Goal: Task Accomplishment & Management: Use online tool/utility

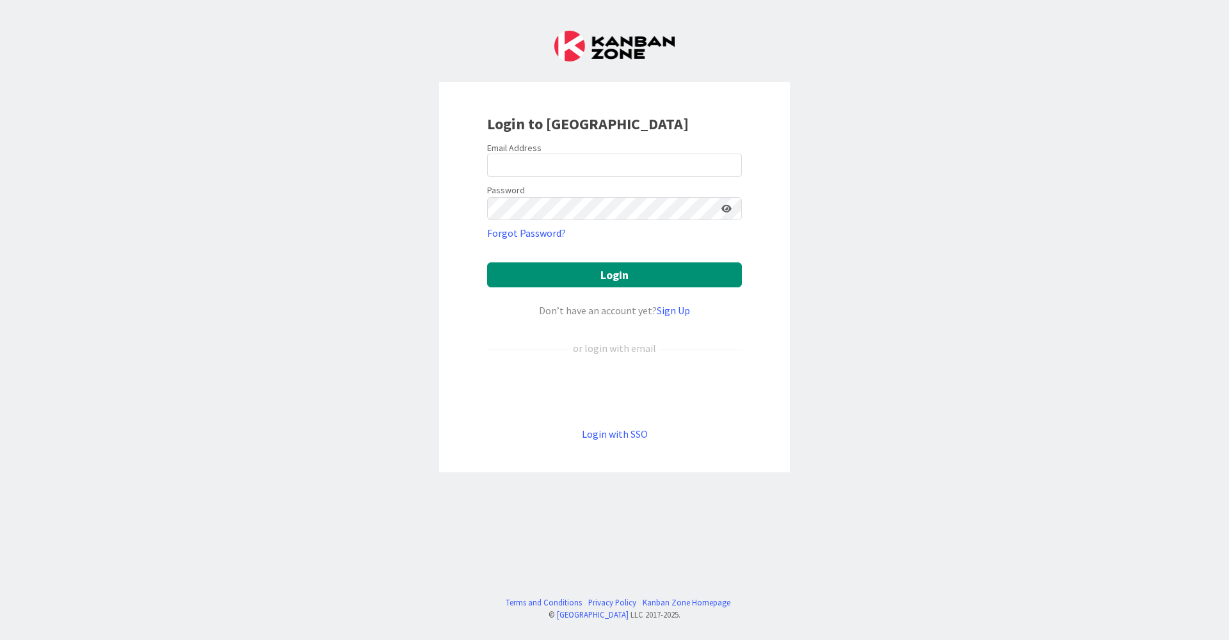
click at [487, 177] on div at bounding box center [487, 177] width 0 height 0
type input "[EMAIL_ADDRESS][DOMAIN_NAME]"
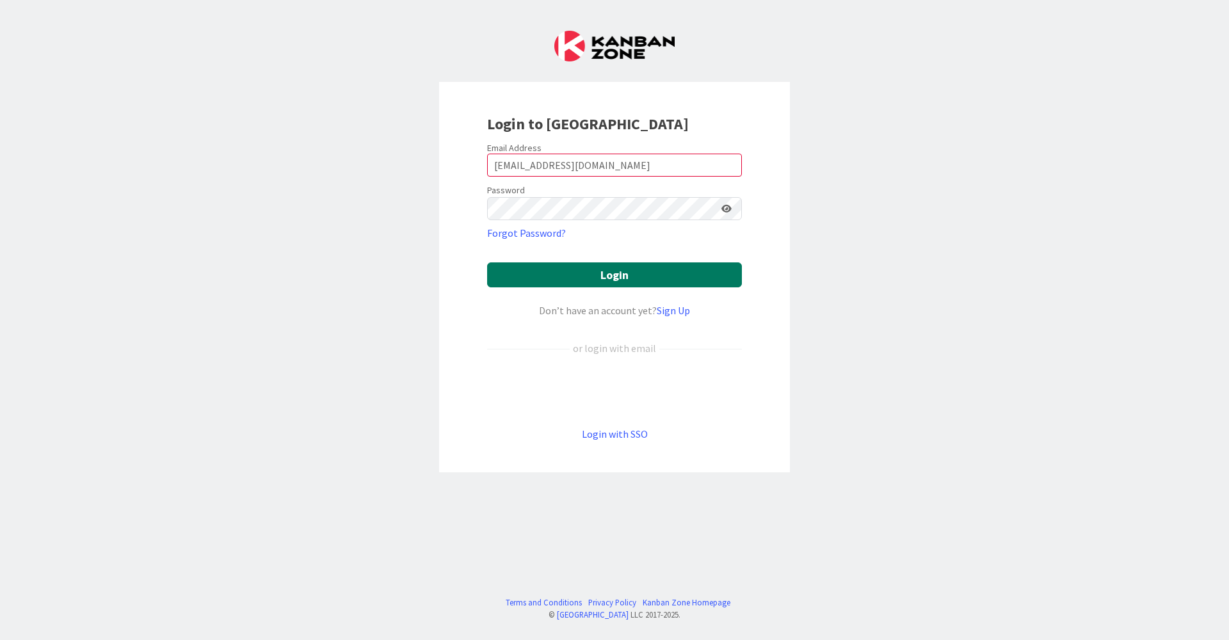
click at [643, 278] on button "Login" at bounding box center [614, 274] width 255 height 25
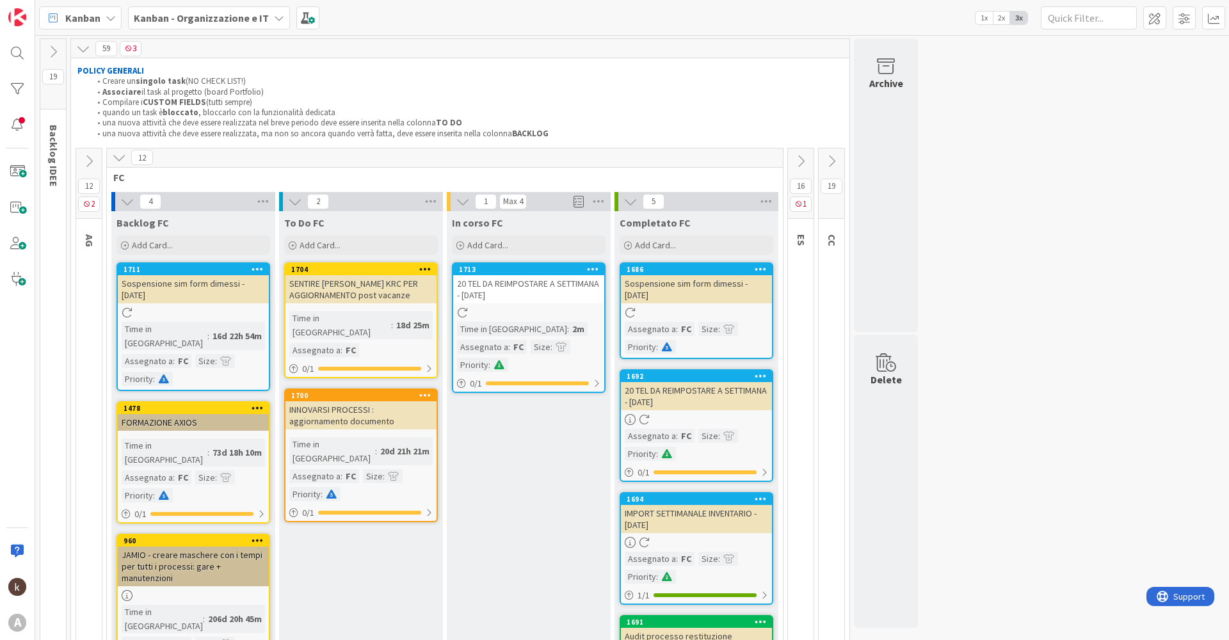
click at [118, 161] on icon at bounding box center [119, 157] width 14 height 14
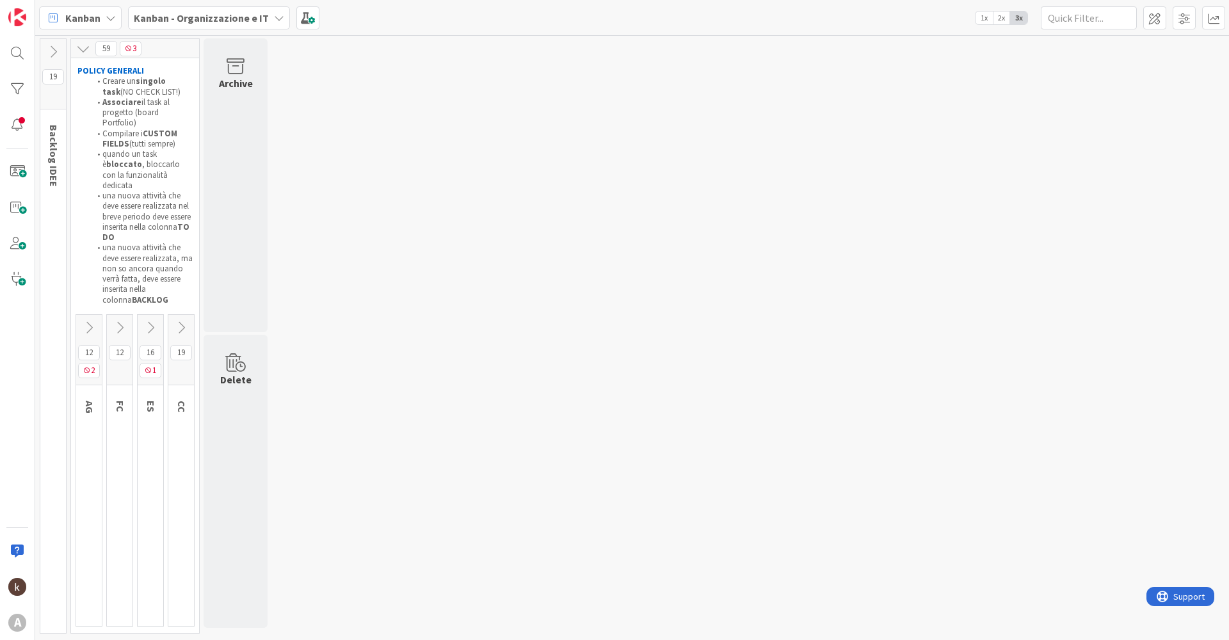
click at [88, 321] on icon at bounding box center [89, 328] width 14 height 14
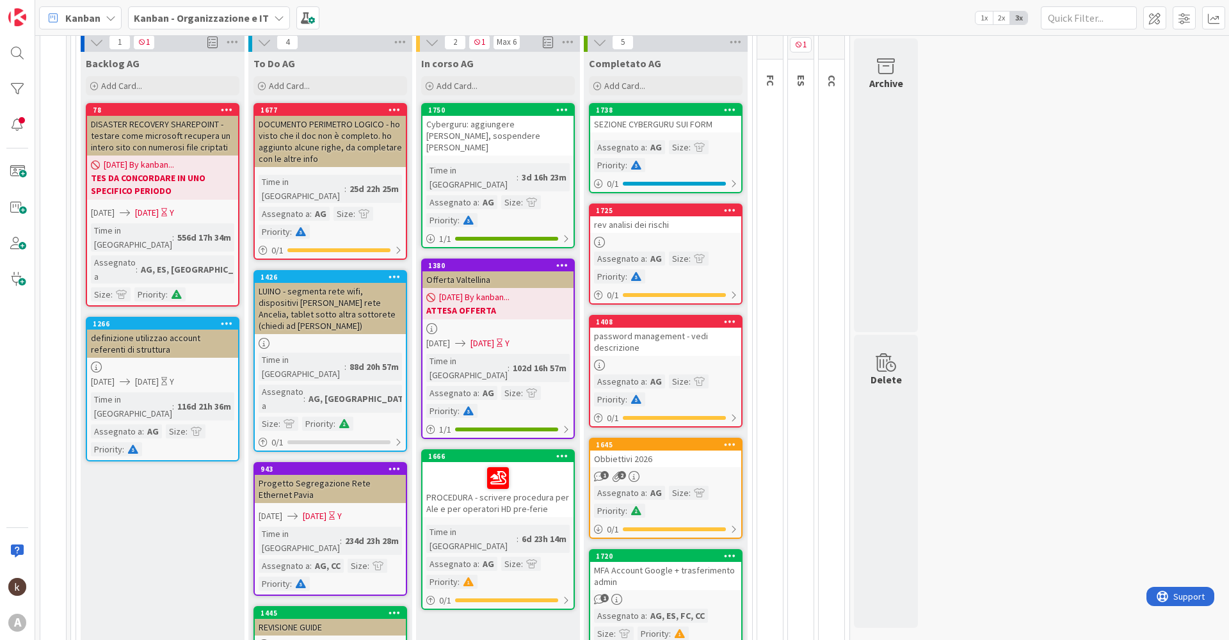
scroll to position [95, 0]
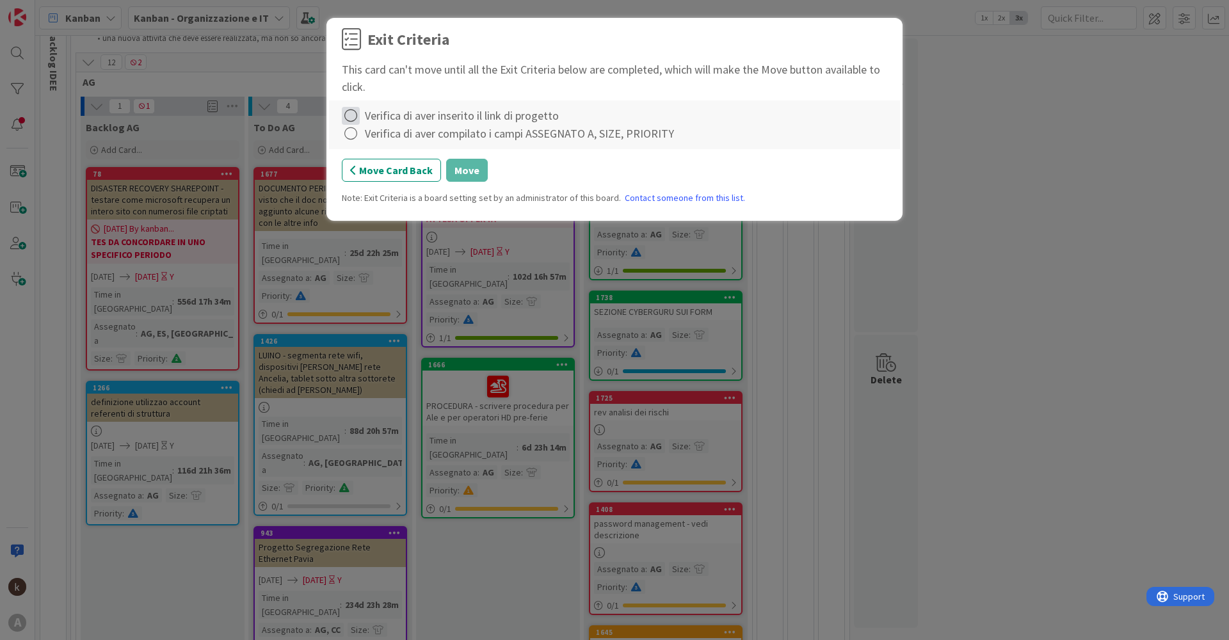
click at [355, 116] on icon at bounding box center [351, 116] width 18 height 18
click at [357, 141] on icon at bounding box center [352, 142] width 9 height 8
click at [350, 138] on icon at bounding box center [351, 134] width 18 height 18
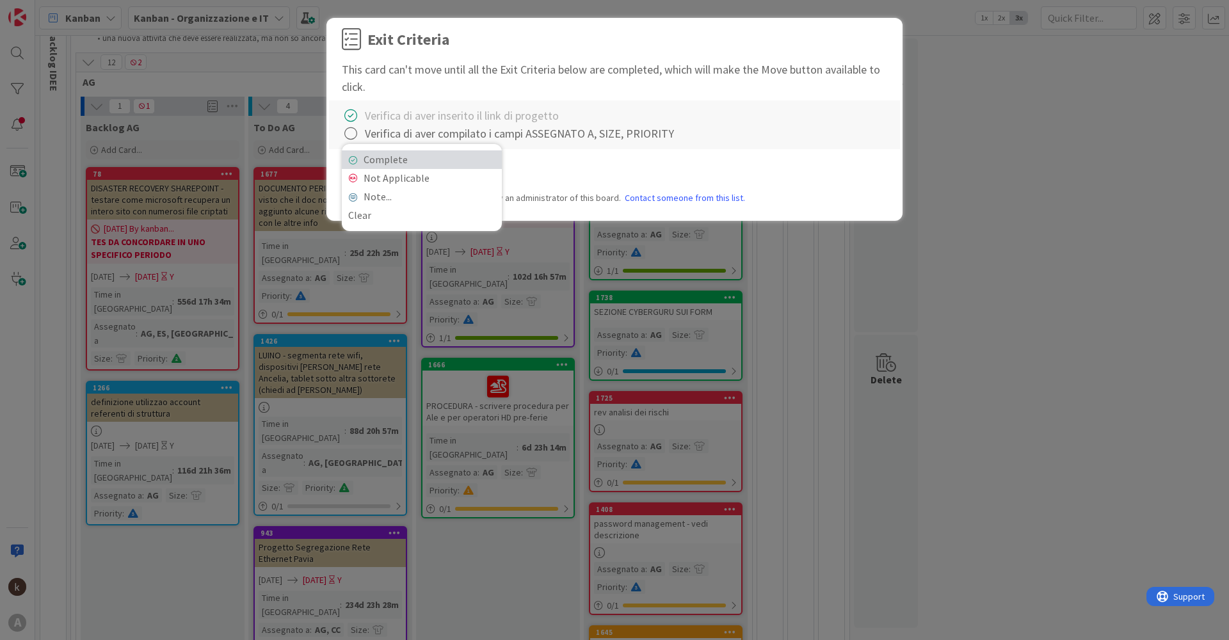
click at [371, 154] on link "Complete" at bounding box center [422, 159] width 160 height 19
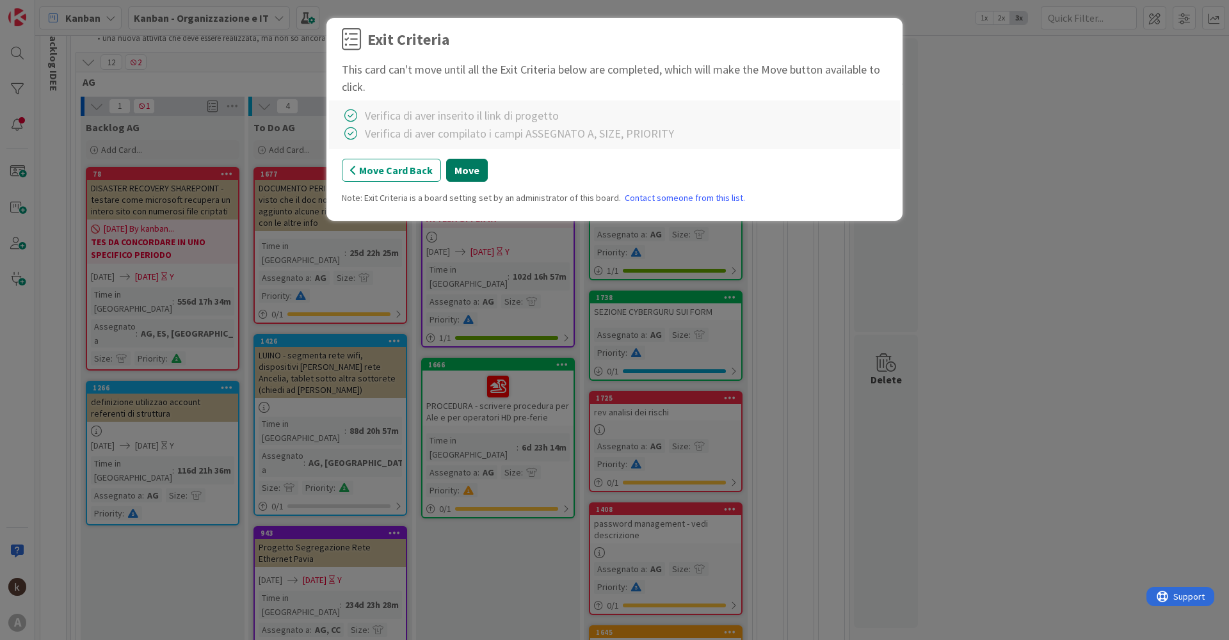
click at [458, 166] on button "Move" at bounding box center [467, 170] width 42 height 23
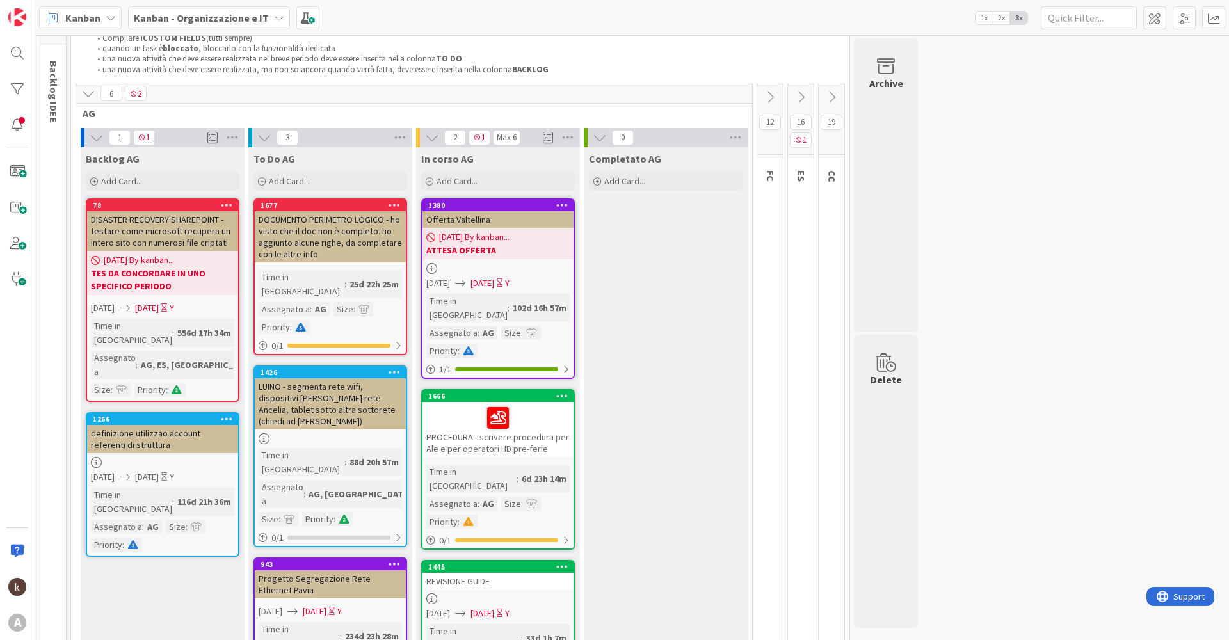
scroll to position [122, 0]
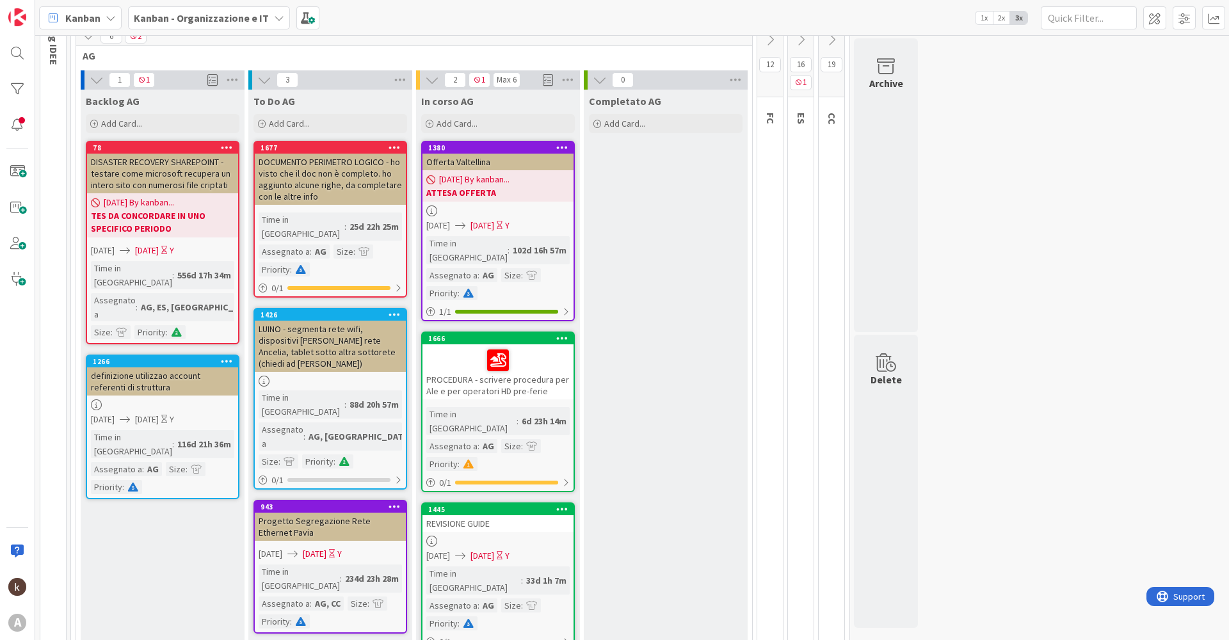
click at [718, 337] on div "Completato AG Add Card..." at bounding box center [666, 376] width 164 height 572
